Goal: Register for event/course

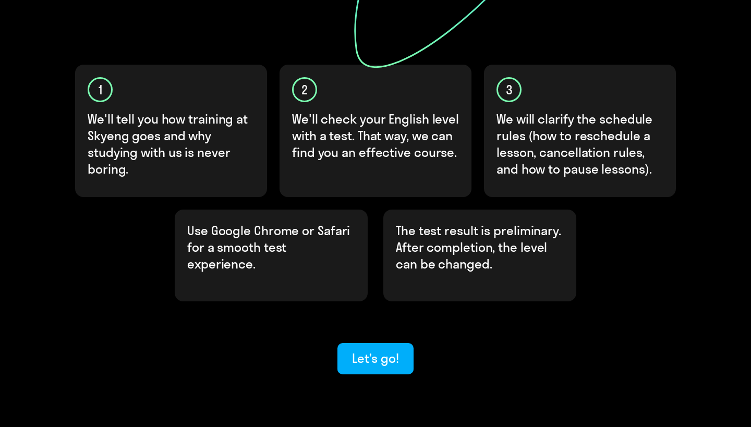
scroll to position [292, 0]
click at [380, 350] on div "Let’s go!" at bounding box center [375, 358] width 46 height 17
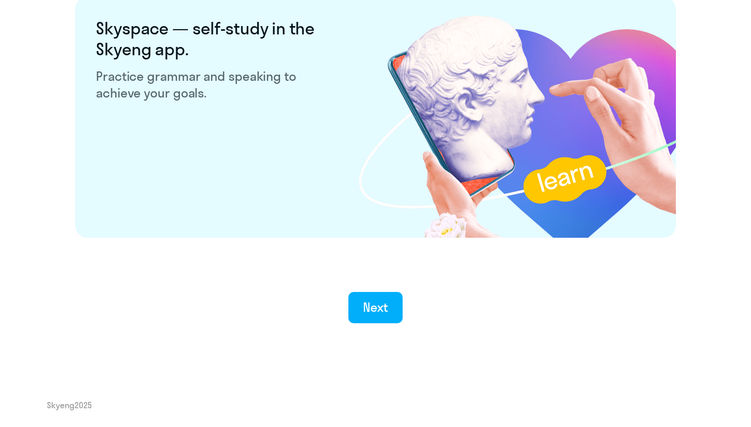
scroll to position [1991, 0]
click at [380, 304] on div "Next" at bounding box center [376, 307] width 26 height 17
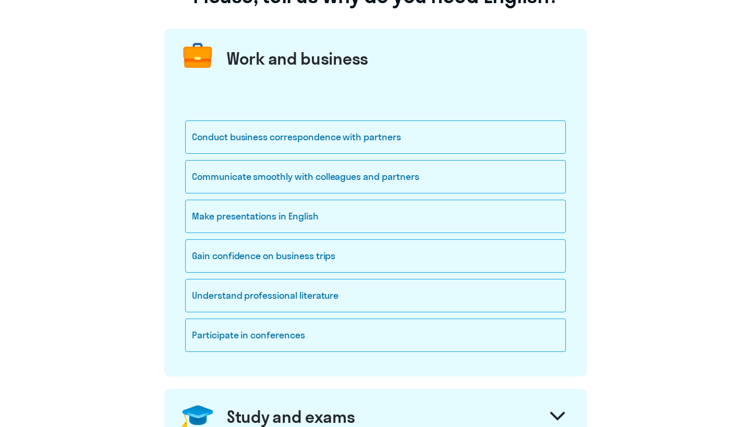
scroll to position [118, 0]
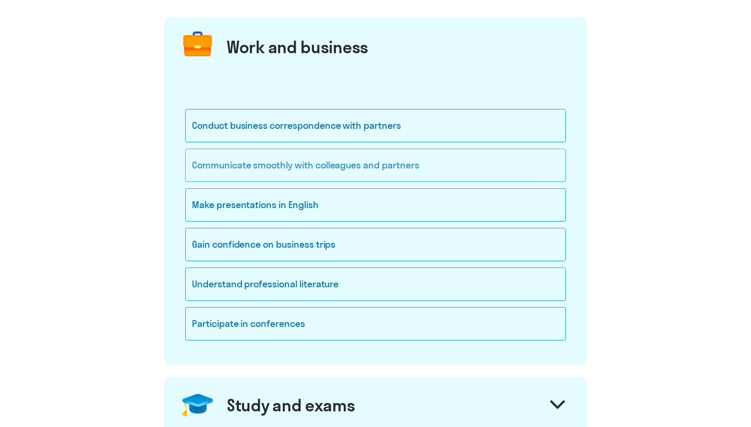
click at [326, 169] on div "Communicate smoothly with colleagues and partners" at bounding box center [375, 165] width 381 height 33
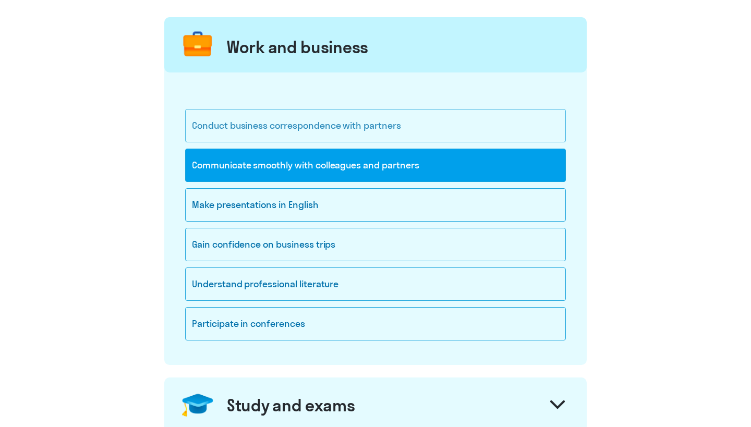
click at [327, 133] on div "Conduct business correspondence with partners" at bounding box center [375, 125] width 381 height 33
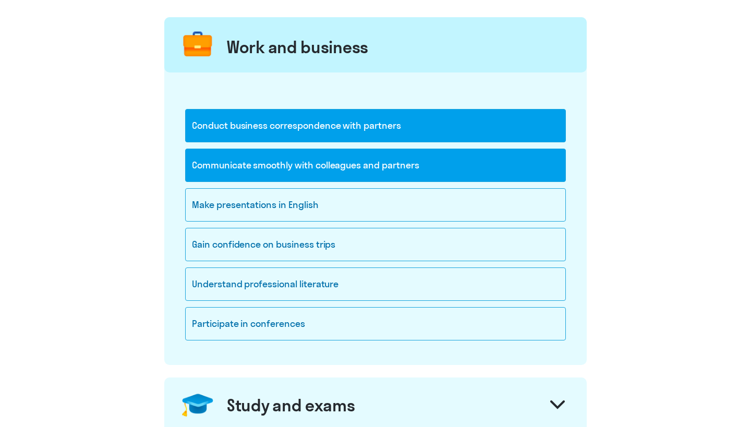
click at [327, 133] on div "Conduct business correspondence with partners" at bounding box center [375, 125] width 381 height 33
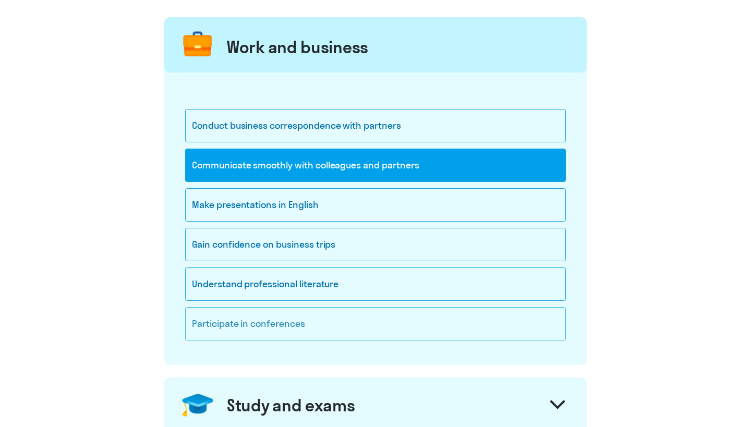
click at [254, 324] on div "Participate in conferences" at bounding box center [375, 323] width 381 height 33
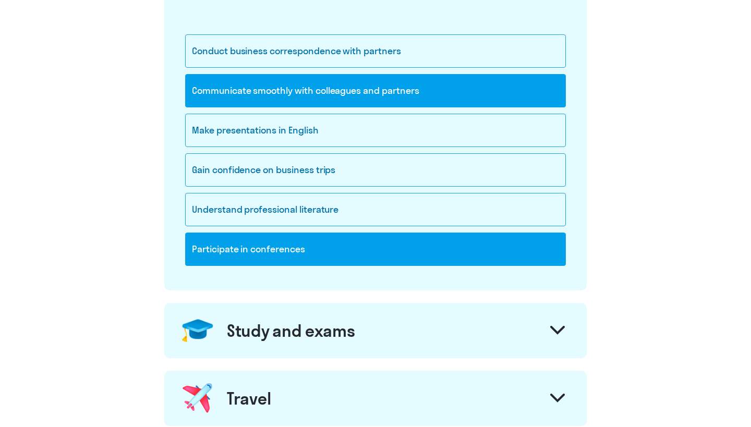
scroll to position [208, 0]
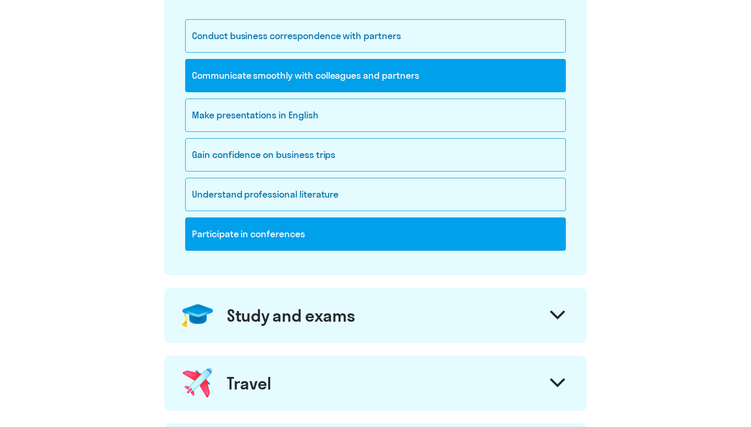
click at [254, 324] on div "Study and exams" at bounding box center [291, 315] width 128 height 21
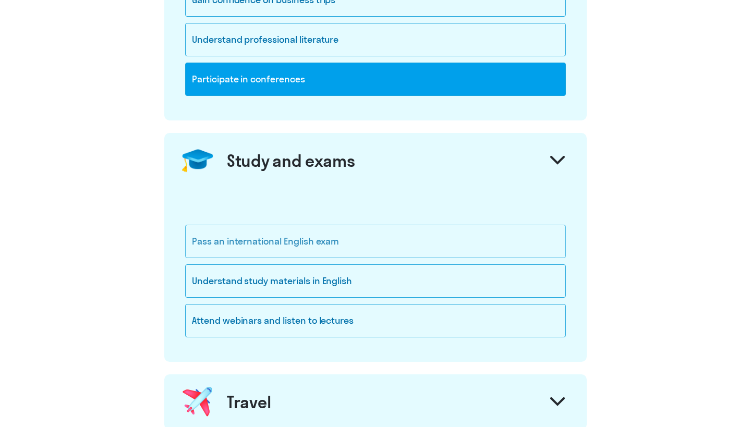
scroll to position [364, 0]
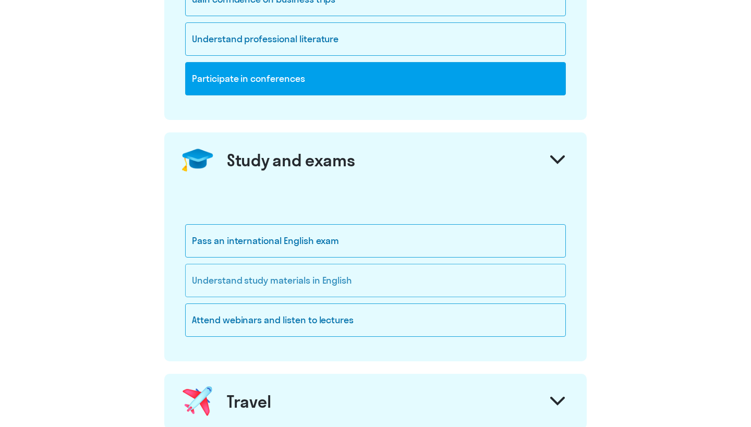
click at [257, 290] on div "Understand study materials in English" at bounding box center [375, 280] width 381 height 33
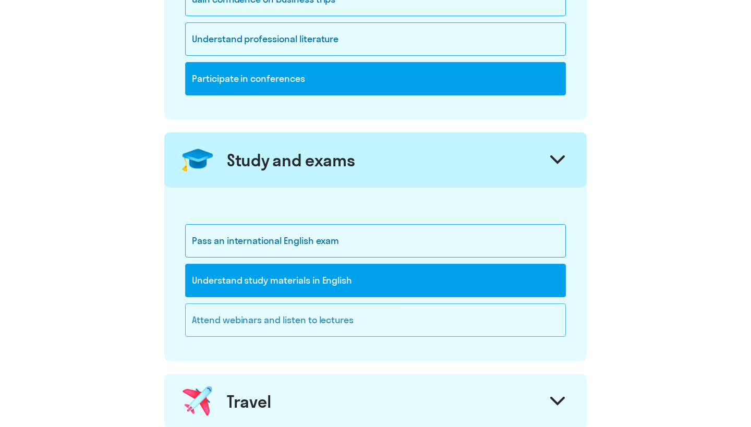
click at [255, 320] on div "Attend webinars and listen to lectures" at bounding box center [375, 320] width 381 height 33
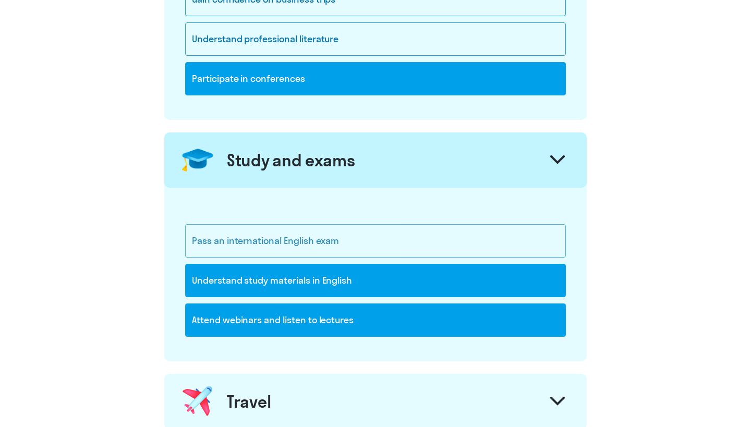
click at [280, 240] on div "Pass an international English exam" at bounding box center [375, 240] width 381 height 33
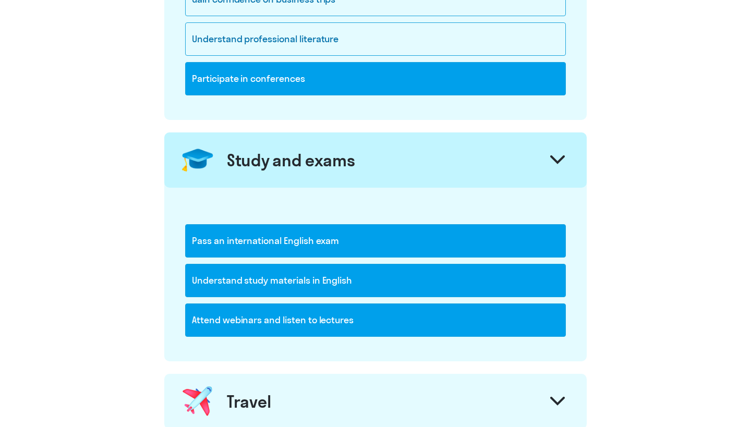
scroll to position [652, 0]
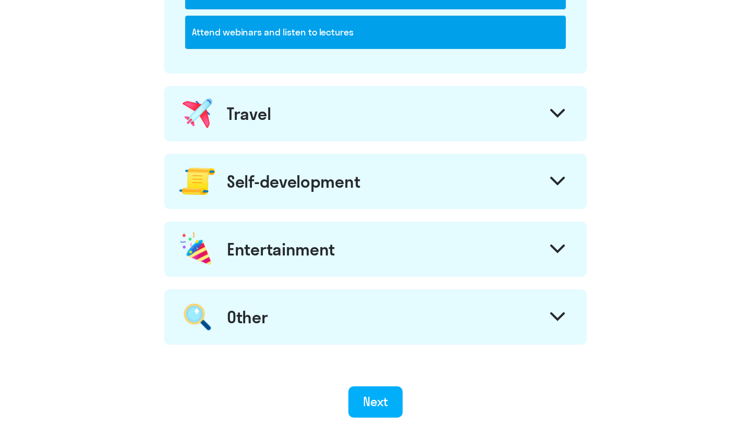
click at [321, 108] on div "Travel" at bounding box center [375, 113] width 423 height 55
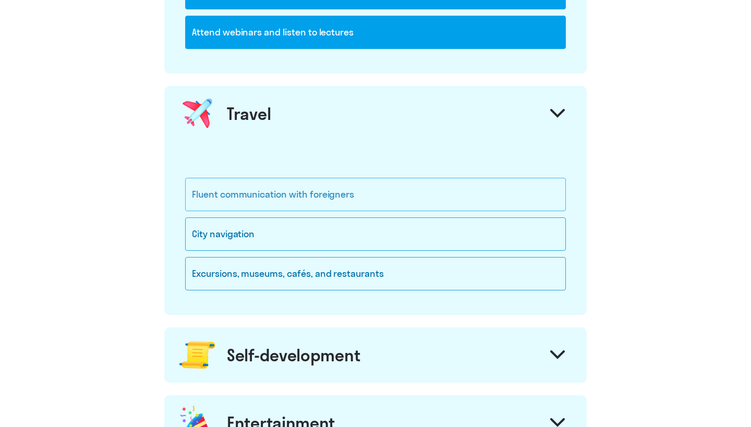
click at [281, 193] on div "Fluent communication with foreigners" at bounding box center [375, 194] width 381 height 33
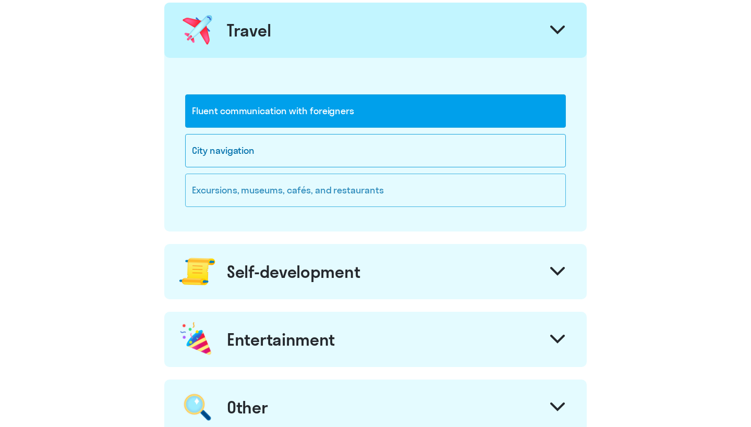
scroll to position [747, 0]
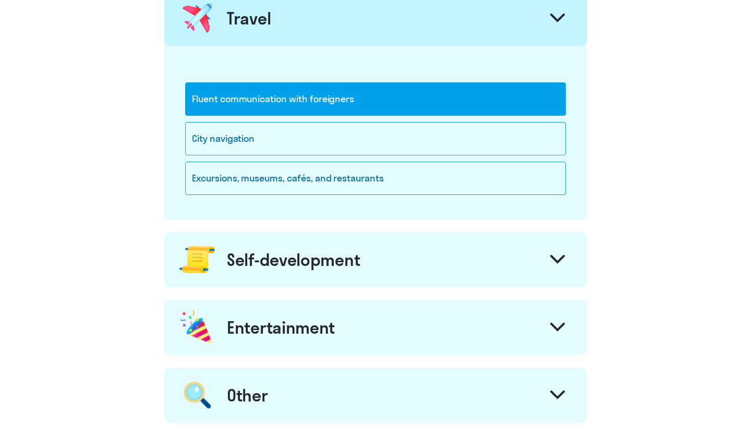
click at [263, 260] on div "Self-development" at bounding box center [293, 259] width 133 height 21
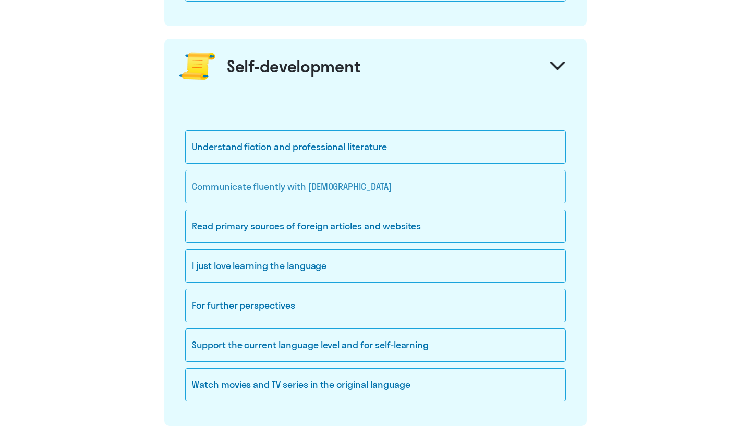
scroll to position [943, 0]
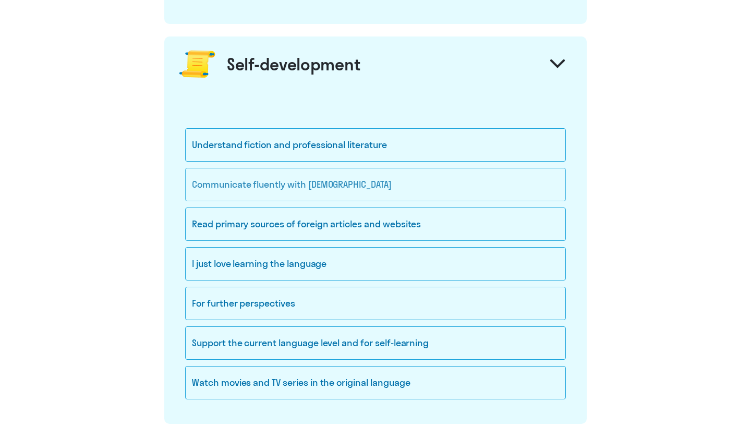
click at [277, 199] on div "Communicate fluently with [DEMOGRAPHIC_DATA]" at bounding box center [375, 184] width 381 height 33
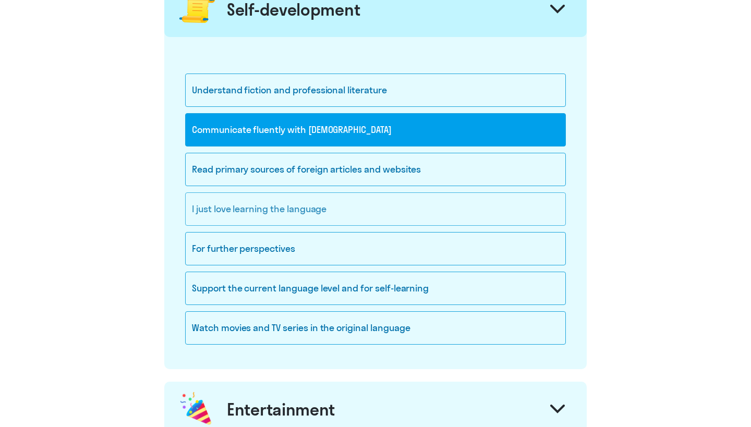
scroll to position [1032, 0]
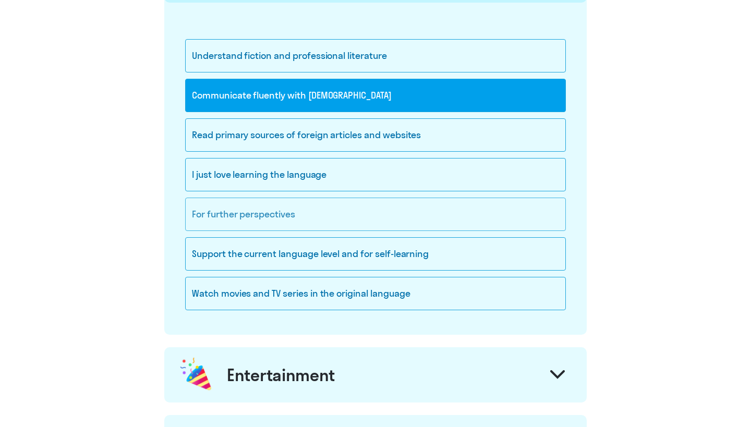
click at [253, 213] on div "For further perspectives" at bounding box center [375, 214] width 381 height 33
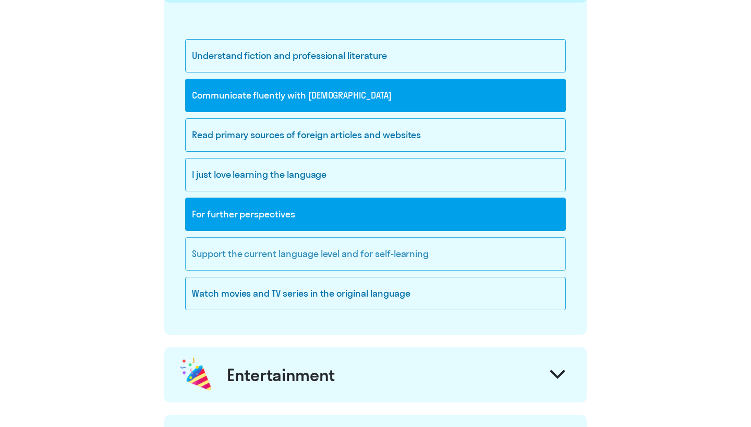
click at [234, 259] on div "Support the current language level and for self-learning" at bounding box center [375, 253] width 381 height 33
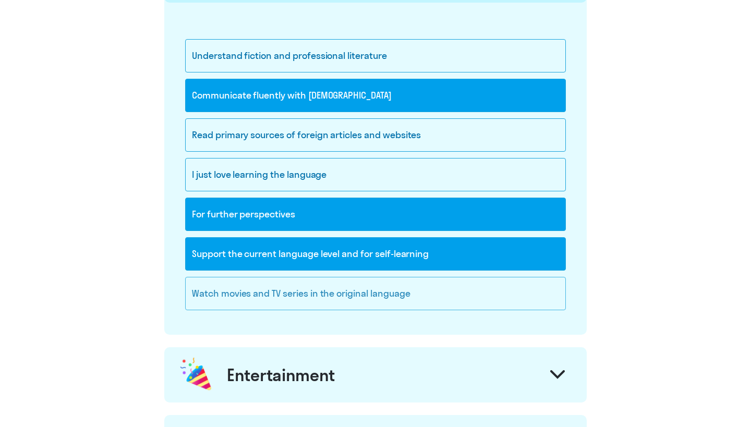
click at [236, 295] on div "Watch movies and TV series in the original language" at bounding box center [375, 293] width 381 height 33
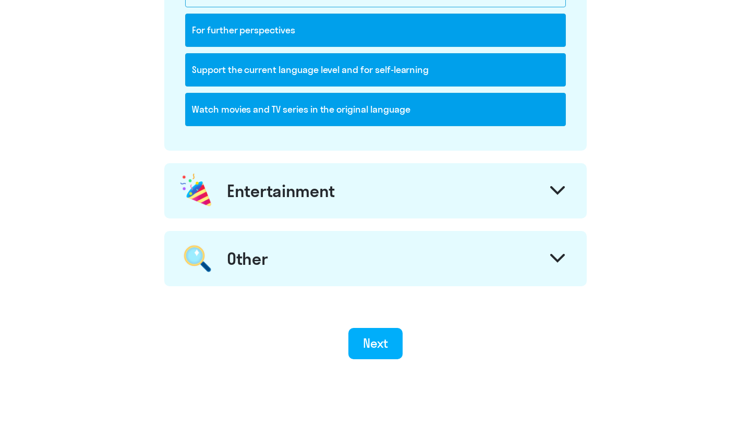
scroll to position [1217, 0]
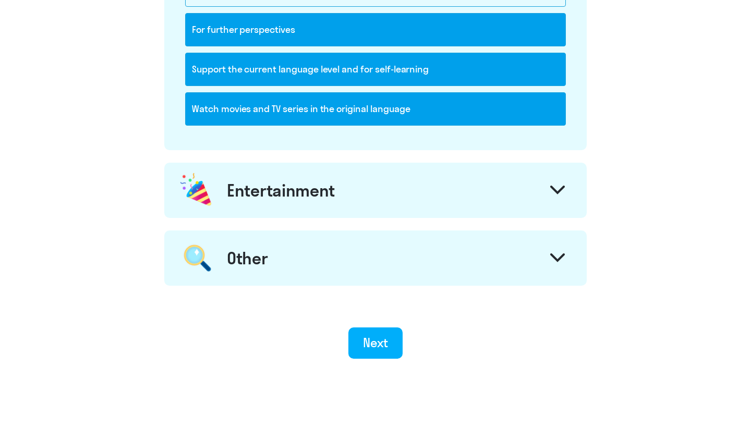
click at [255, 207] on div "Entertainment" at bounding box center [375, 190] width 423 height 55
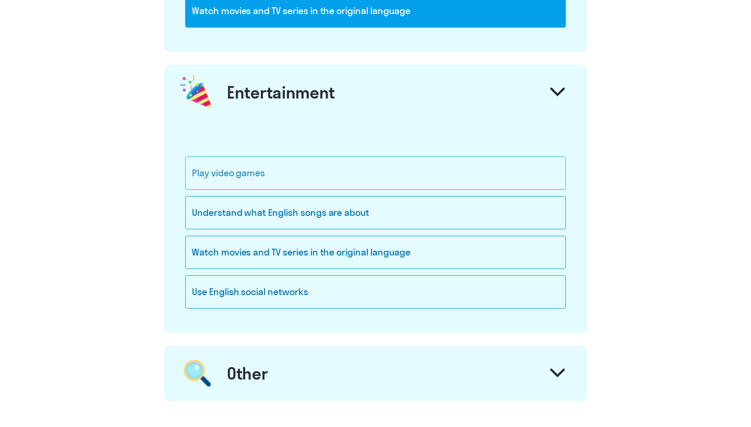
scroll to position [1321, 0]
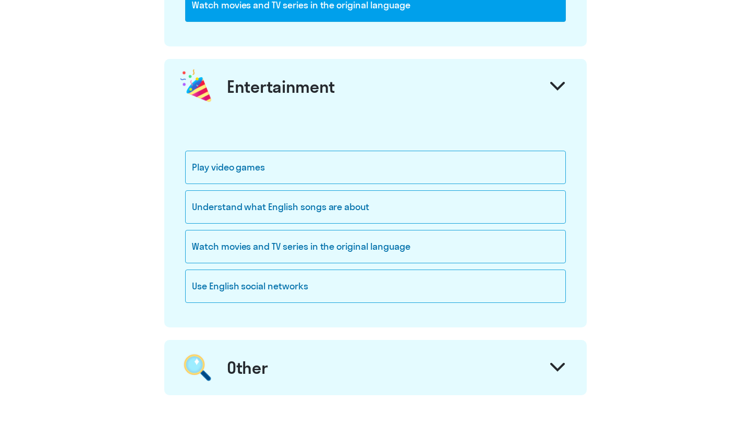
click at [225, 357] on div "Other" at bounding box center [375, 367] width 423 height 55
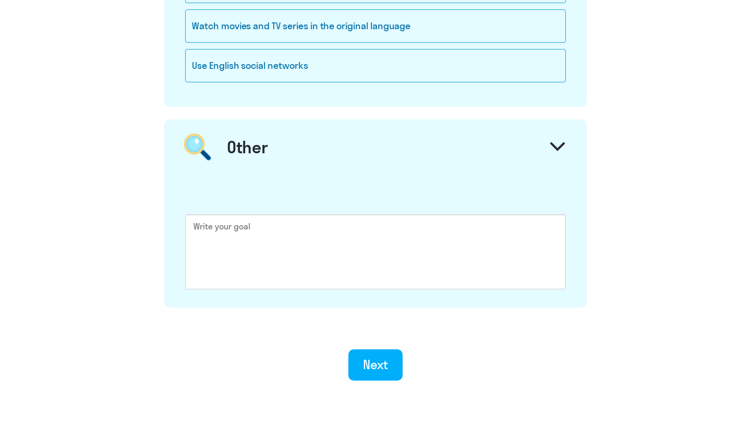
scroll to position [1543, 0]
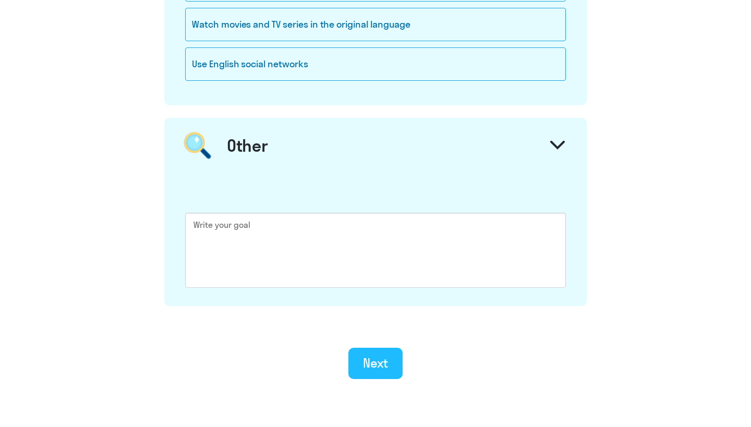
click at [362, 362] on button "Next" at bounding box center [376, 363] width 55 height 31
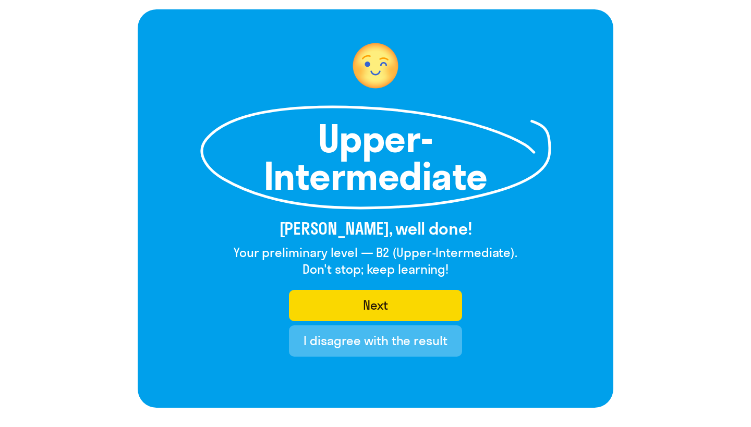
scroll to position [60, 0]
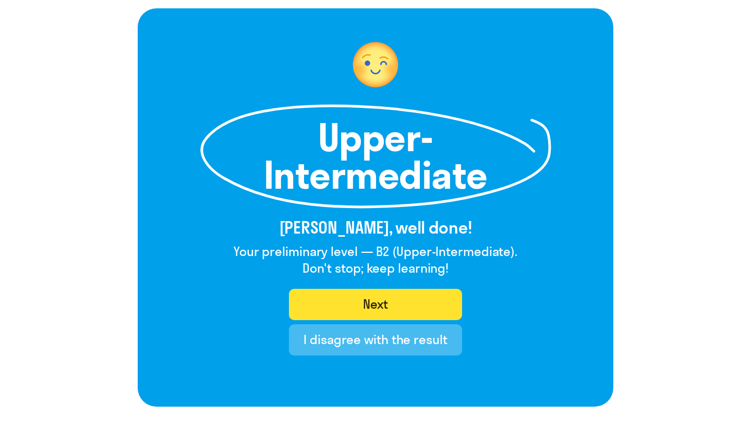
click at [324, 306] on button "Next" at bounding box center [375, 304] width 173 height 31
